Goal: Transaction & Acquisition: Purchase product/service

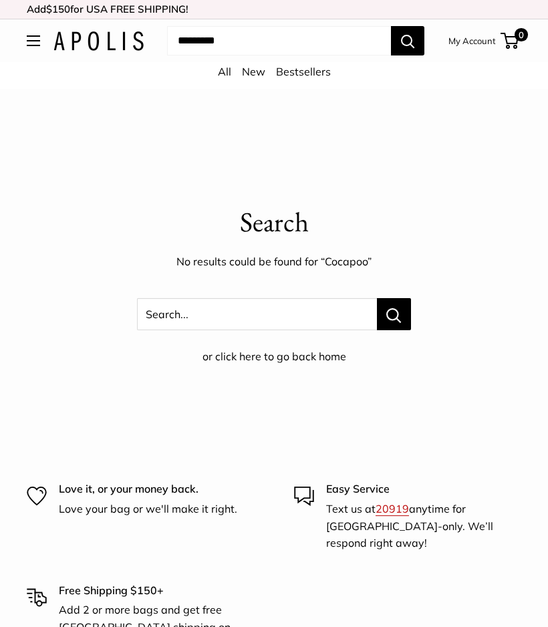
click at [261, 46] on input "Search..." at bounding box center [279, 40] width 224 height 29
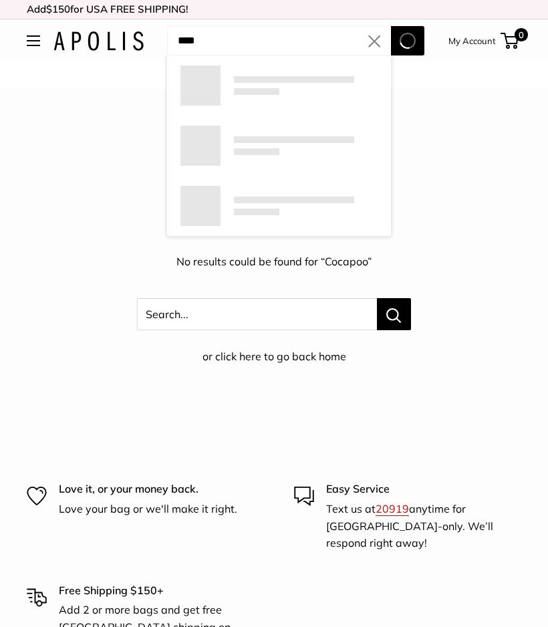
type input "****"
click at [407, 41] on button "Search" at bounding box center [407, 40] width 33 height 29
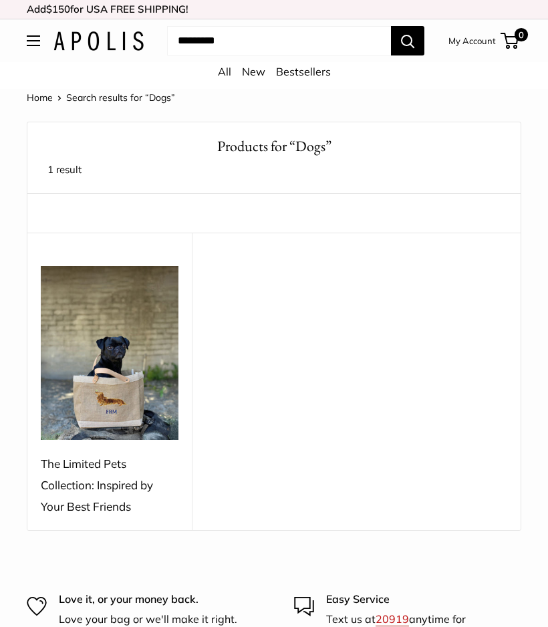
click at [135, 388] on img at bounding box center [110, 353] width 138 height 174
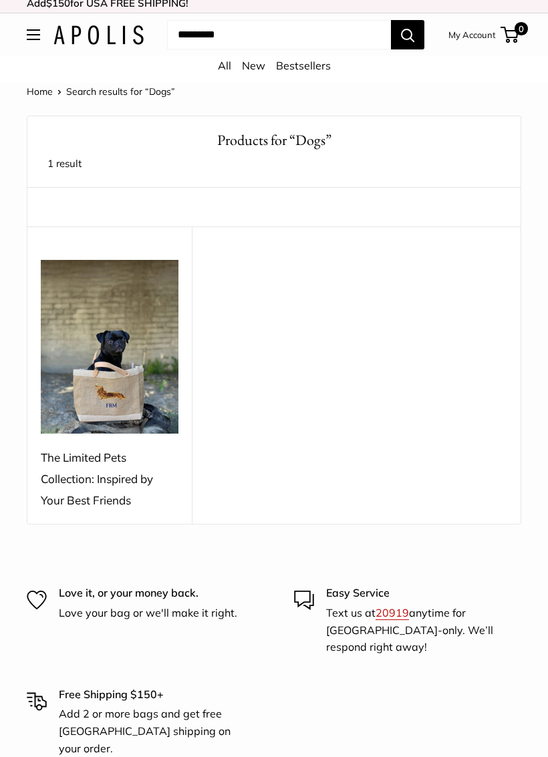
scroll to position [7, 0]
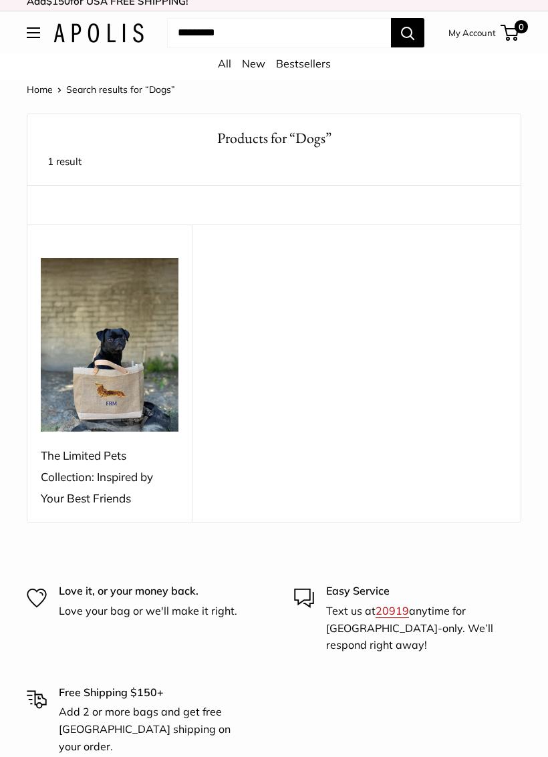
click at [103, 488] on div "The Limited Pets Collection: Inspired by Your Best Friends" at bounding box center [110, 477] width 138 height 63
click at [122, 409] on img at bounding box center [110, 346] width 138 height 174
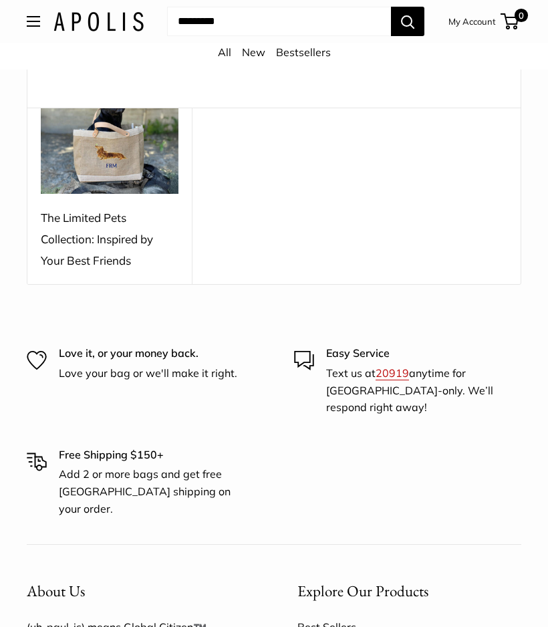
scroll to position [0, 0]
